Goal: Information Seeking & Learning: Learn about a topic

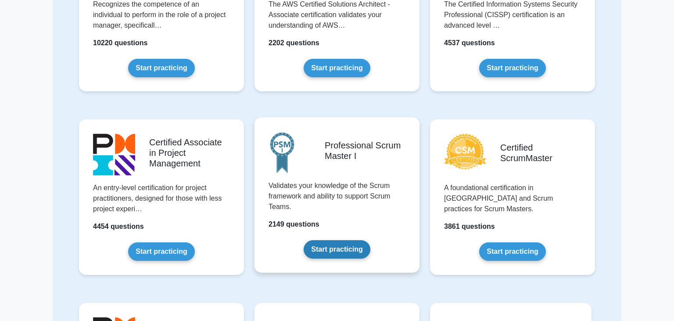
scroll to position [168, 0]
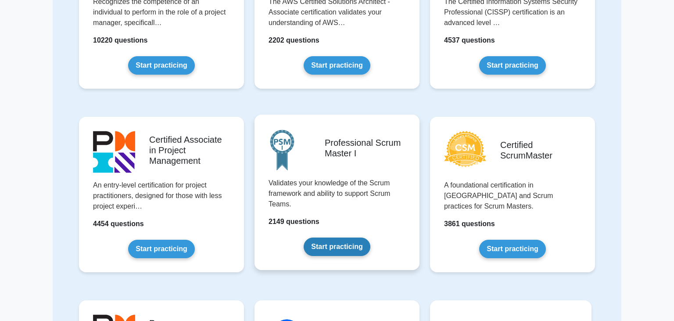
click at [341, 237] on link "Start practicing" at bounding box center [336, 246] width 66 height 18
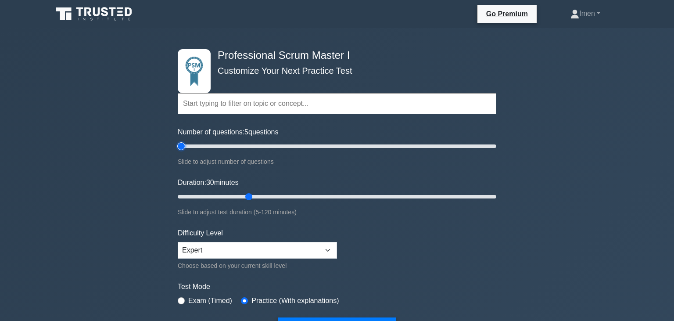
drag, startPoint x: 211, startPoint y: 146, endPoint x: 182, endPoint y: 144, distance: 28.2
type input "5"
click at [182, 144] on input "Number of questions: 5 questions" at bounding box center [337, 146] width 318 height 11
drag, startPoint x: 248, startPoint y: 196, endPoint x: 185, endPoint y: 195, distance: 63.6
type input "5"
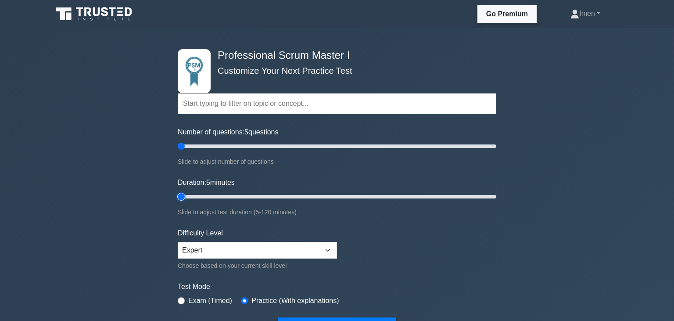
click at [185, 195] on input "Duration: 5 minutes" at bounding box center [337, 196] width 318 height 11
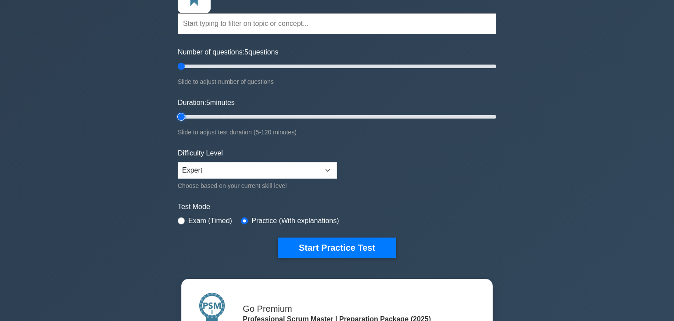
scroll to position [101, 0]
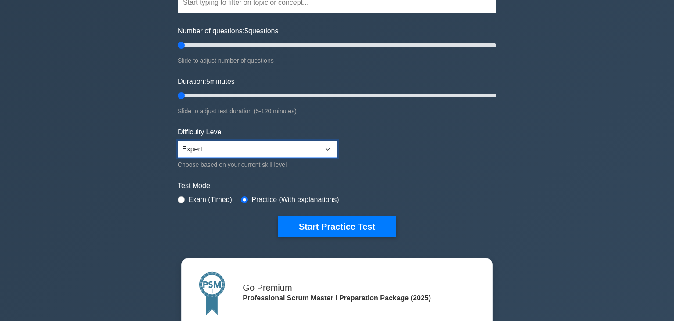
click at [178, 141] on select "Beginner Intermediate Expert" at bounding box center [257, 149] width 159 height 17
select select "beginner"
click option "Beginner" at bounding box center [0, 0] width 0 height 0
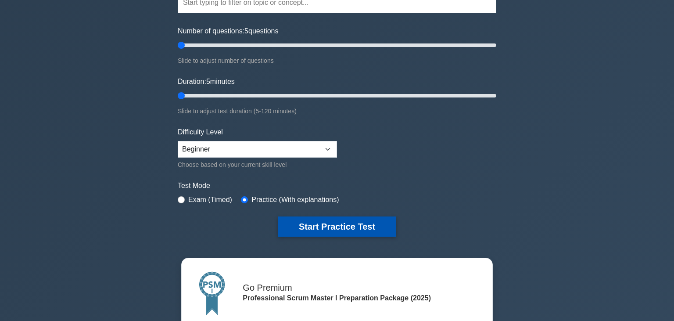
click at [318, 223] on button "Start Practice Test" at bounding box center [337, 226] width 118 height 20
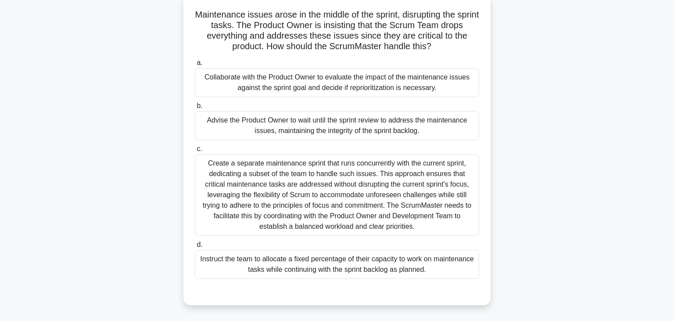
scroll to position [67, 0]
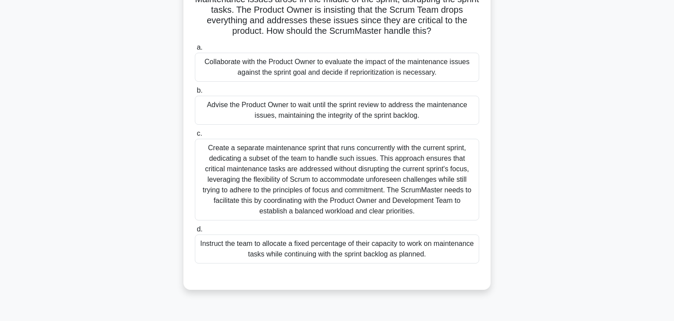
click at [293, 162] on div "Create a separate maintenance sprint that runs concurrently with the current sp…" at bounding box center [337, 180] width 284 height 82
click at [195, 136] on input "c. Create a separate maintenance sprint that runs concurrently with the current…" at bounding box center [195, 134] width 0 height 6
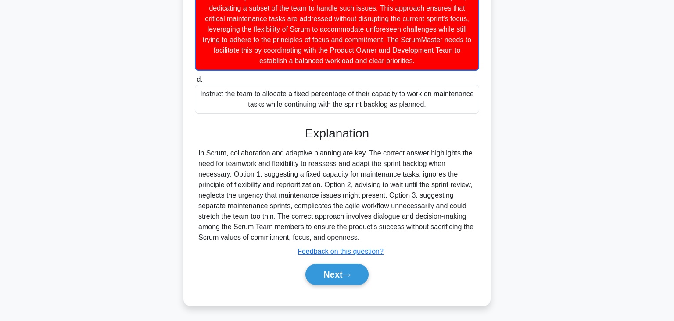
scroll to position [218, 0]
click at [337, 278] on button "Next" at bounding box center [336, 273] width 63 height 21
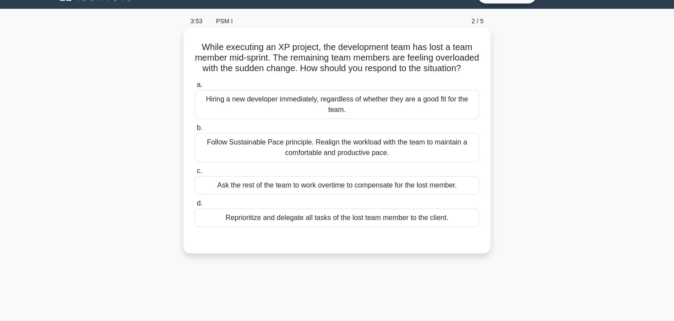
scroll to position [18, 0]
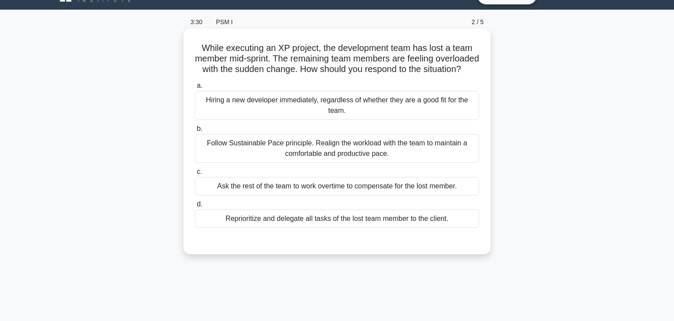
click at [331, 145] on div "Follow Sustainable Pace principle. Realign the workload with the team to mainta…" at bounding box center [337, 148] width 284 height 29
click at [195, 132] on input "b. Follow Sustainable Pace principle. Realign the workload with the team to mai…" at bounding box center [195, 129] width 0 height 6
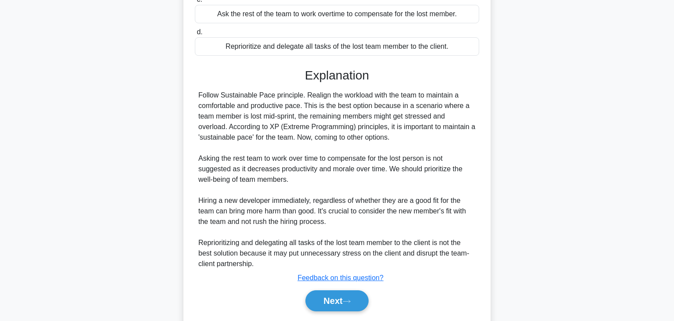
scroll to position [218, 0]
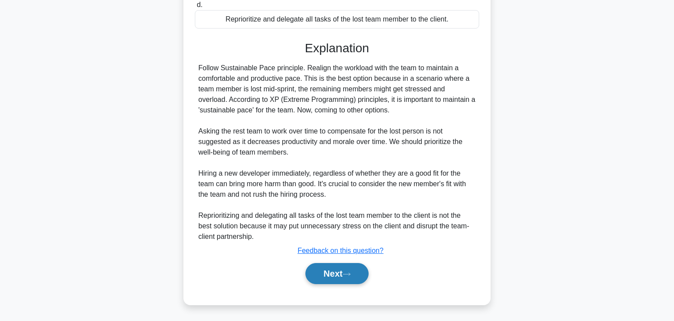
click at [342, 275] on button "Next" at bounding box center [336, 273] width 63 height 21
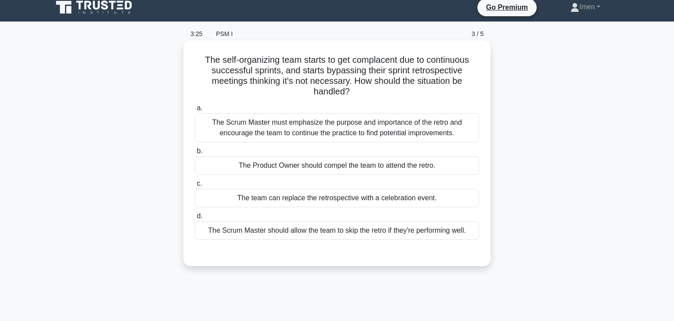
scroll to position [0, 0]
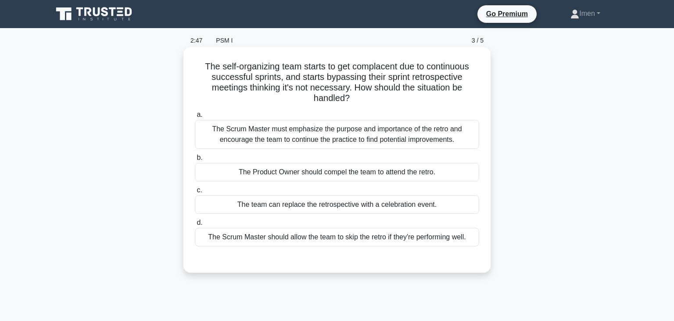
click at [318, 120] on div "The Scrum Master must emphasize the purpose and importance of the retro and enc…" at bounding box center [337, 134] width 284 height 29
click at [195, 118] on input "a. The Scrum Master must emphasize the purpose and importance of the retro and …" at bounding box center [195, 115] width 0 height 6
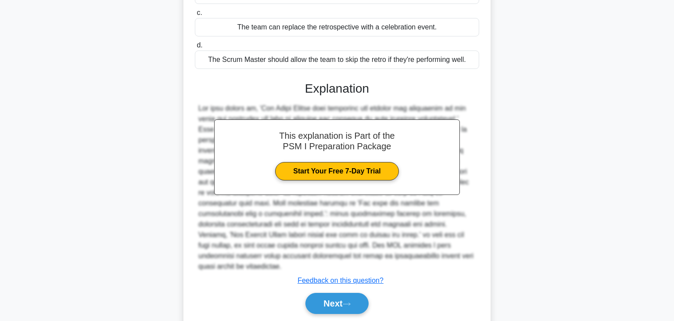
scroll to position [196, 0]
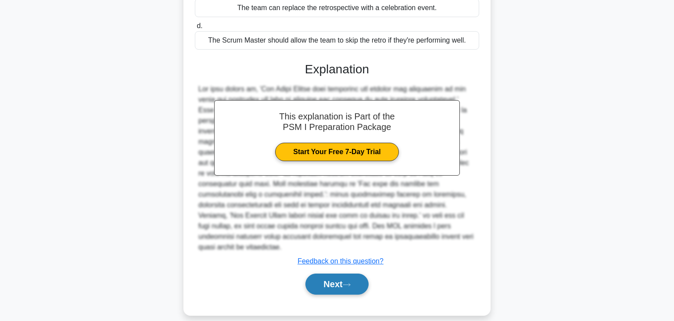
click at [343, 276] on button "Next" at bounding box center [336, 283] width 63 height 21
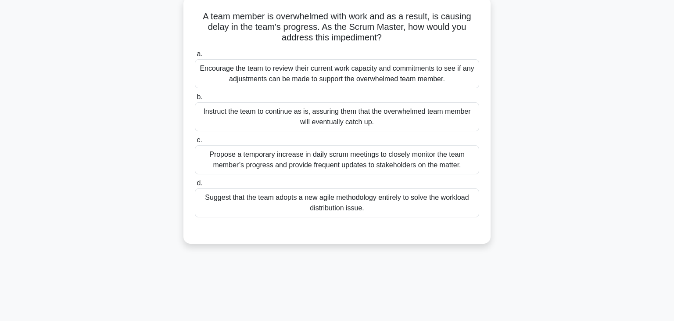
scroll to position [52, 0]
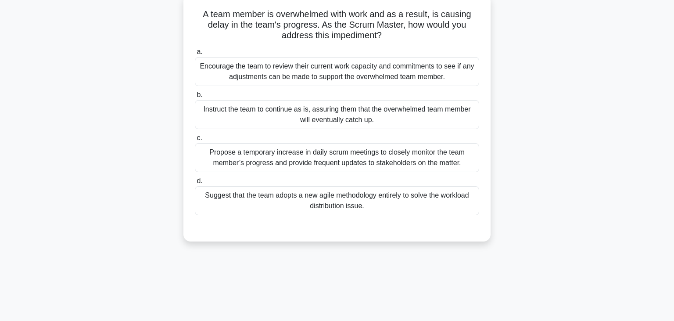
click at [403, 82] on div "Encourage the team to review their current work capacity and commitments to see…" at bounding box center [337, 71] width 284 height 29
click at [195, 55] on input "a. Encourage the team to review their current work capacity and commitments to …" at bounding box center [195, 52] width 0 height 6
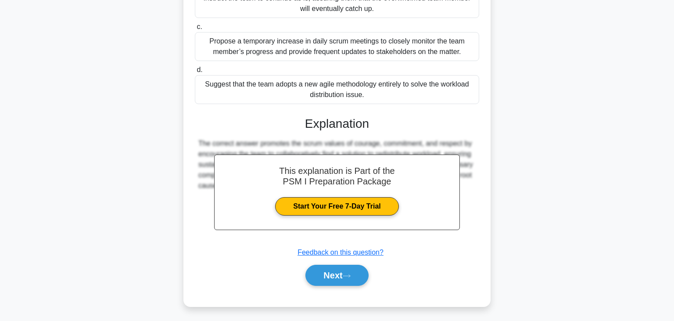
scroll to position [165, 0]
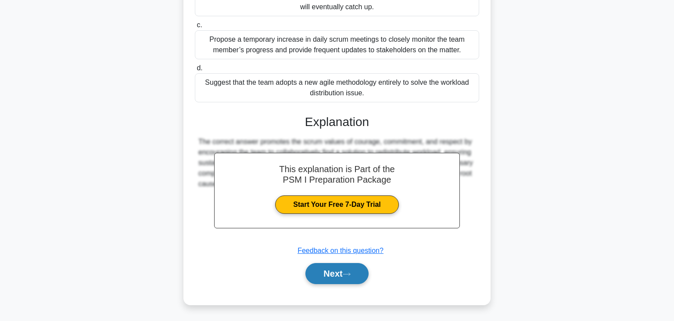
drag, startPoint x: 359, startPoint y: 275, endPoint x: 372, endPoint y: 275, distance: 13.6
click at [359, 275] on button "Next" at bounding box center [336, 273] width 63 height 21
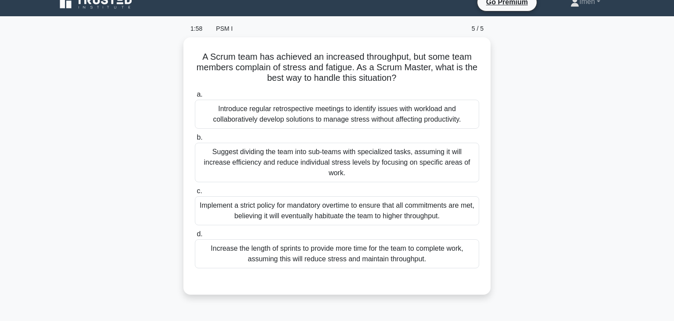
scroll to position [0, 0]
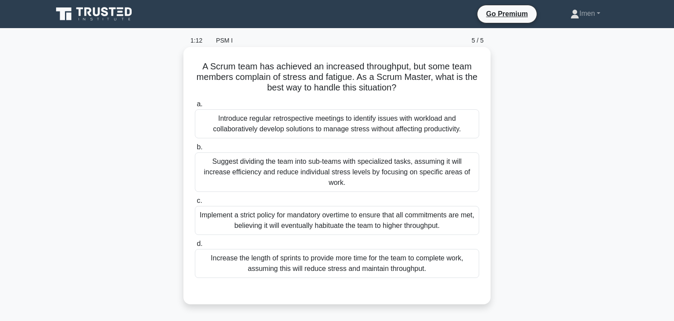
click at [346, 127] on div "Introduce regular retrospective meetings to identify issues with workload and c…" at bounding box center [337, 123] width 284 height 29
click at [195, 107] on input "a. Introduce regular retrospective meetings to identify issues with workload an…" at bounding box center [195, 104] width 0 height 6
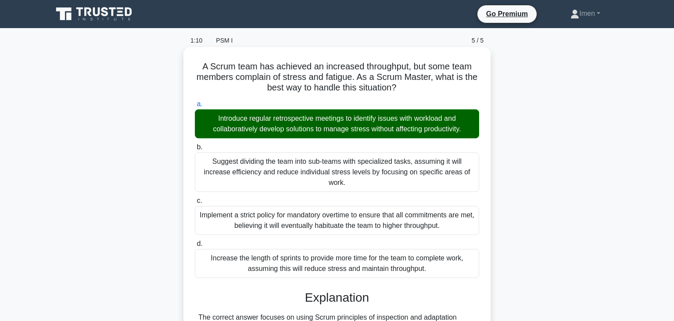
scroll to position [153, 0]
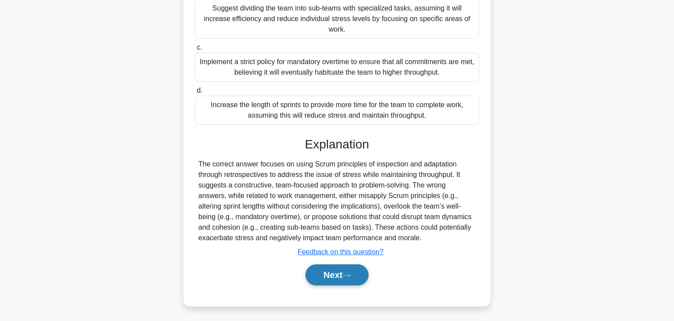
drag, startPoint x: 343, startPoint y: 262, endPoint x: 350, endPoint y: 262, distance: 6.6
click at [344, 264] on button "Next" at bounding box center [336, 274] width 63 height 21
